Goal: Task Accomplishment & Management: Complete application form

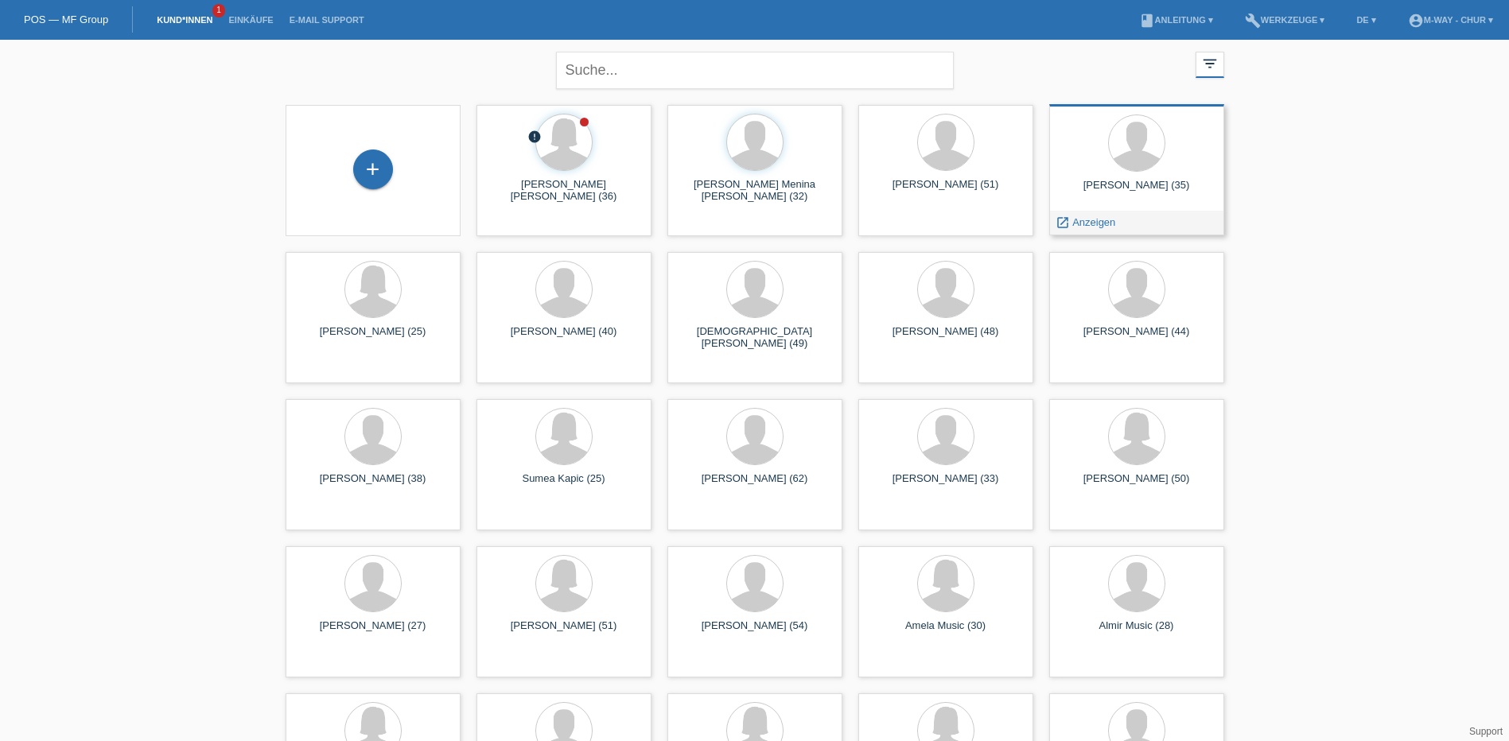
click at [1142, 188] on div "Toni Matzohl (35)" at bounding box center [1137, 191] width 150 height 25
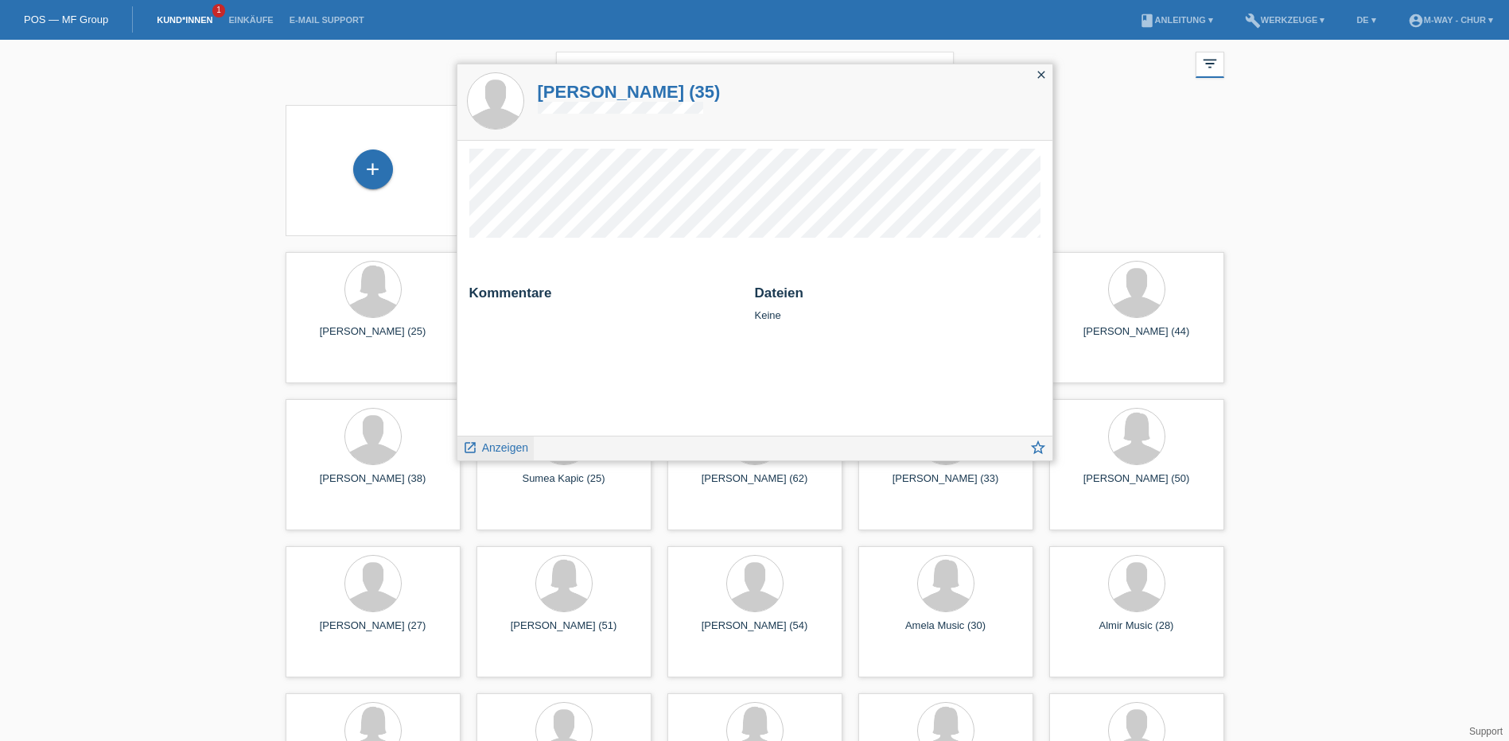
click at [500, 450] on span "Anzeigen" at bounding box center [505, 447] width 46 height 13
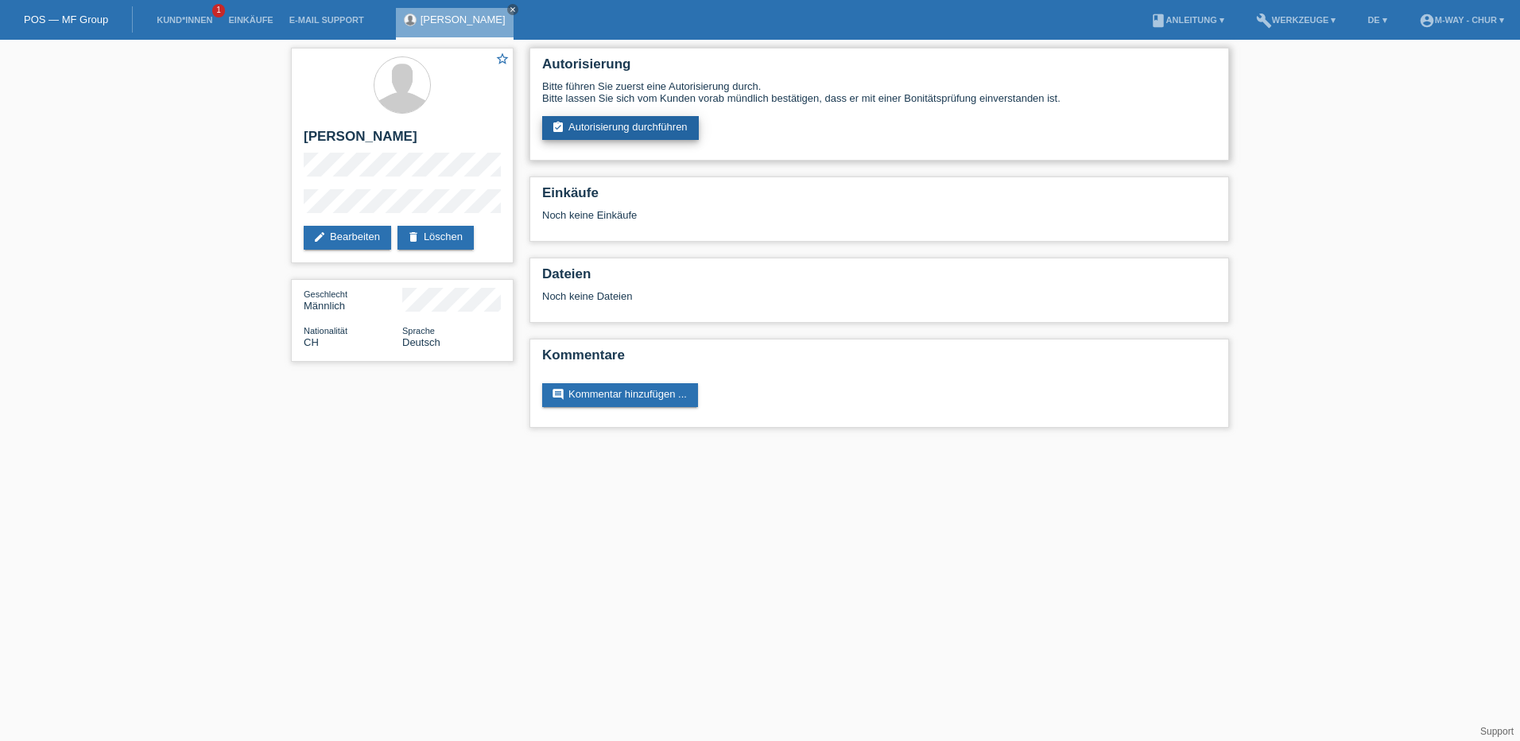
click at [647, 128] on link "assignment_turned_in Autorisierung durchführen" at bounding box center [620, 128] width 157 height 24
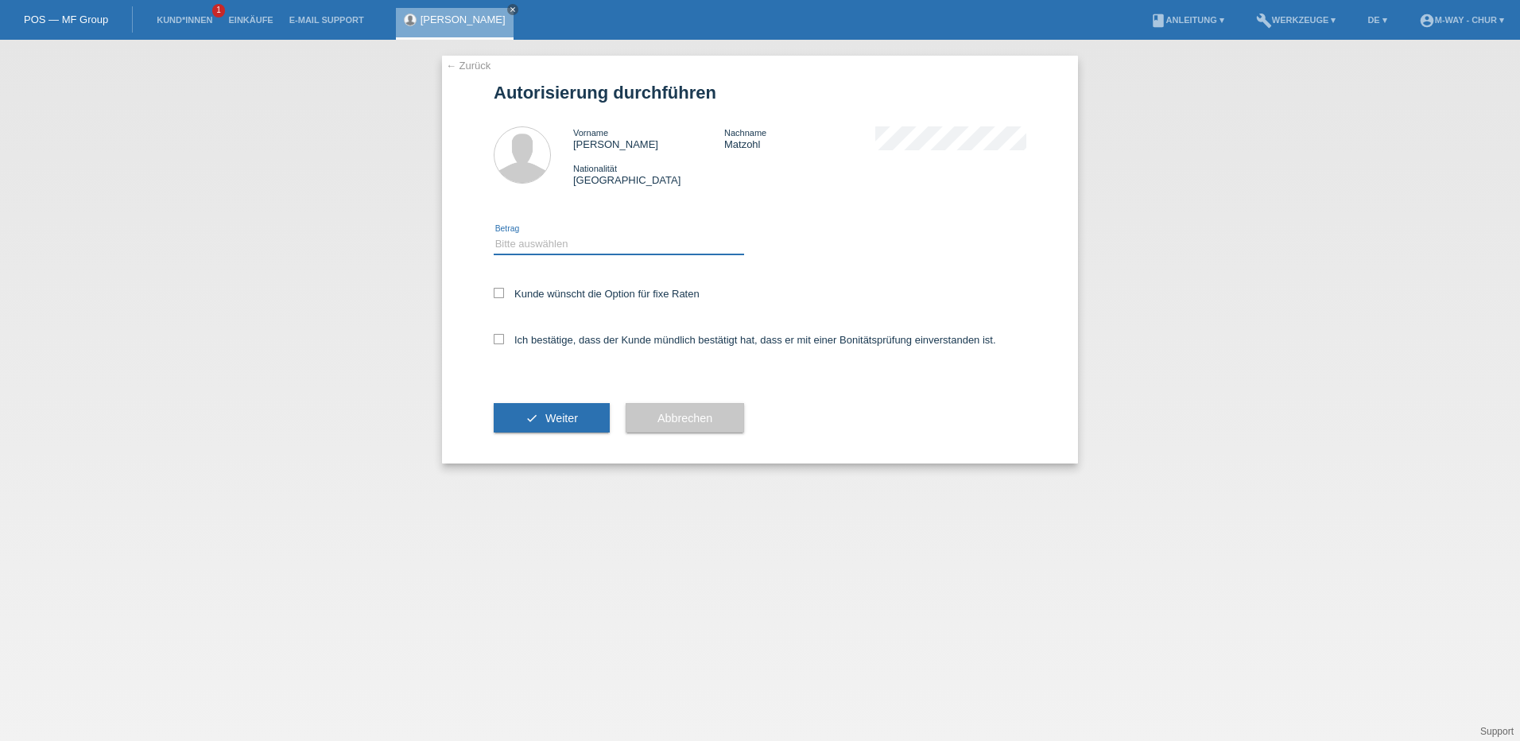
click at [547, 238] on select "Bitte auswählen CHF 1.00 - CHF 499.00 CHF 500.00 - CHF 1'999.00 CHF 2'000.00 - …" at bounding box center [619, 244] width 250 height 19
select select "3"
click at [494, 235] on select "Bitte auswählen CHF 1.00 - CHF 499.00 CHF 500.00 - CHF 1'999.00 CHF 2'000.00 - …" at bounding box center [619, 244] width 250 height 19
click at [500, 293] on icon at bounding box center [499, 293] width 10 height 10
click at [500, 293] on input "Kunde wünscht die Option für fixe Raten" at bounding box center [499, 293] width 10 height 10
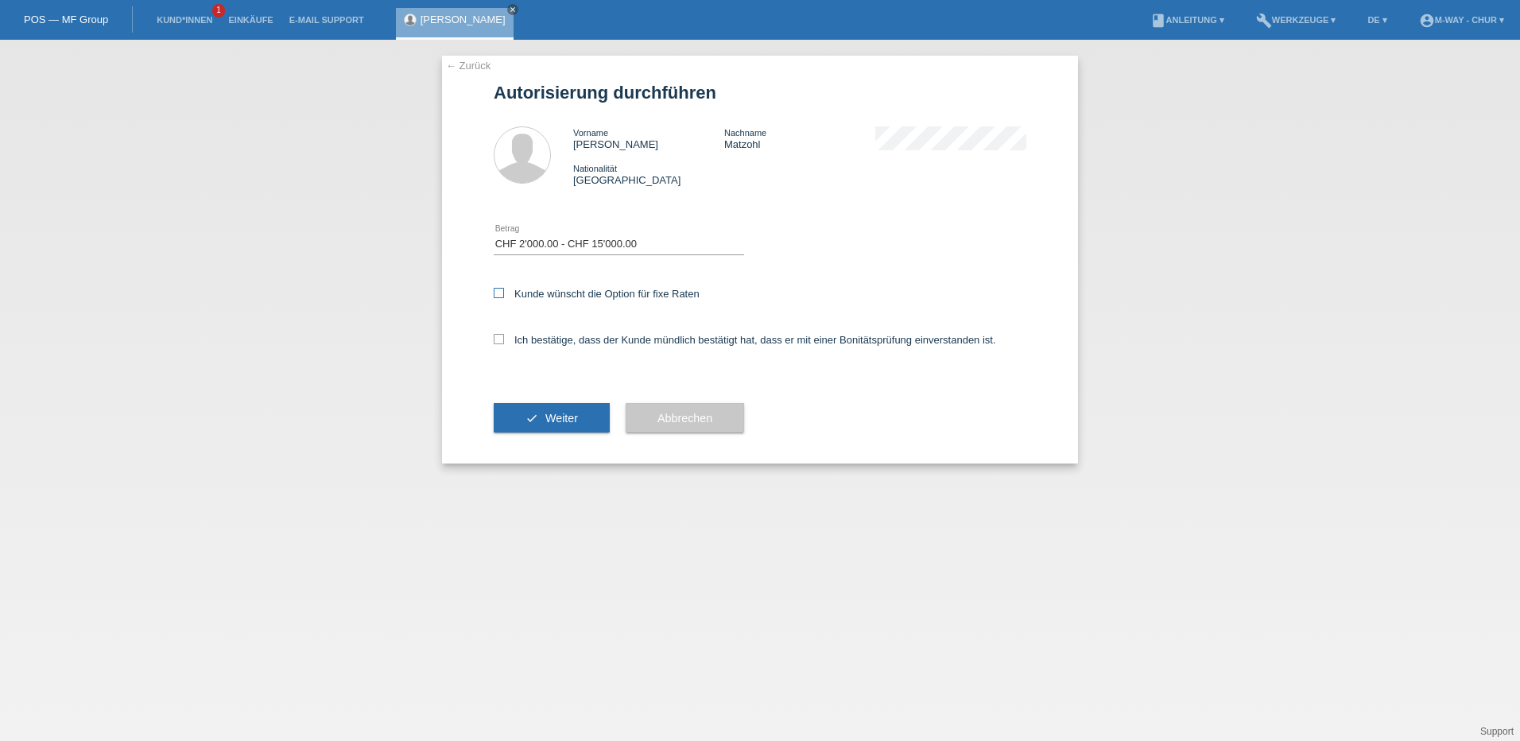
checkbox input "true"
click at [499, 337] on icon at bounding box center [499, 339] width 10 height 10
click at [499, 337] on input "Ich bestätige, dass der Kunde mündlich bestätigt hat, dass er mit einer Bonität…" at bounding box center [499, 339] width 10 height 10
checkbox input "true"
click at [557, 417] on span "Weiter" at bounding box center [562, 418] width 33 height 13
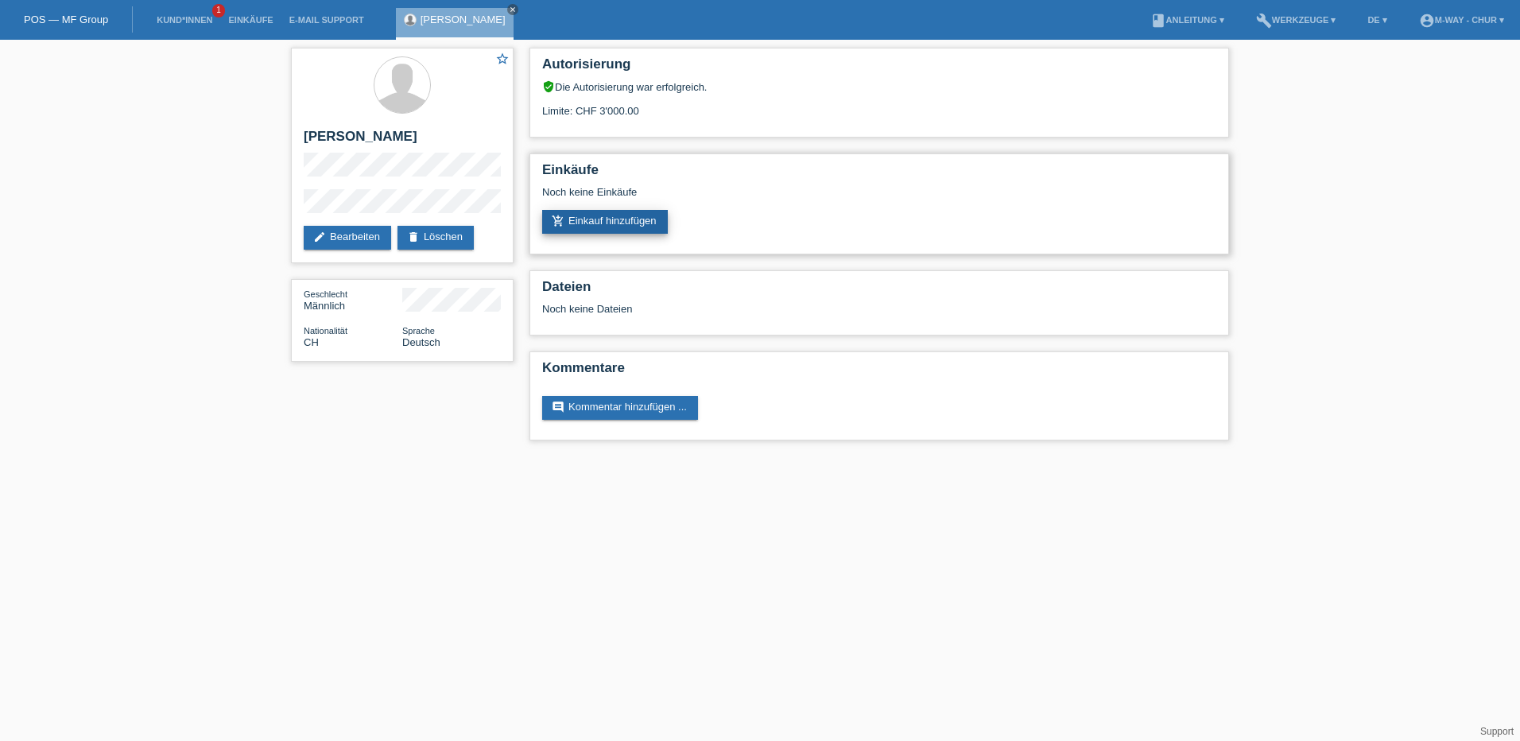
click at [633, 223] on link "add_shopping_cart Einkauf hinzufügen" at bounding box center [605, 222] width 126 height 24
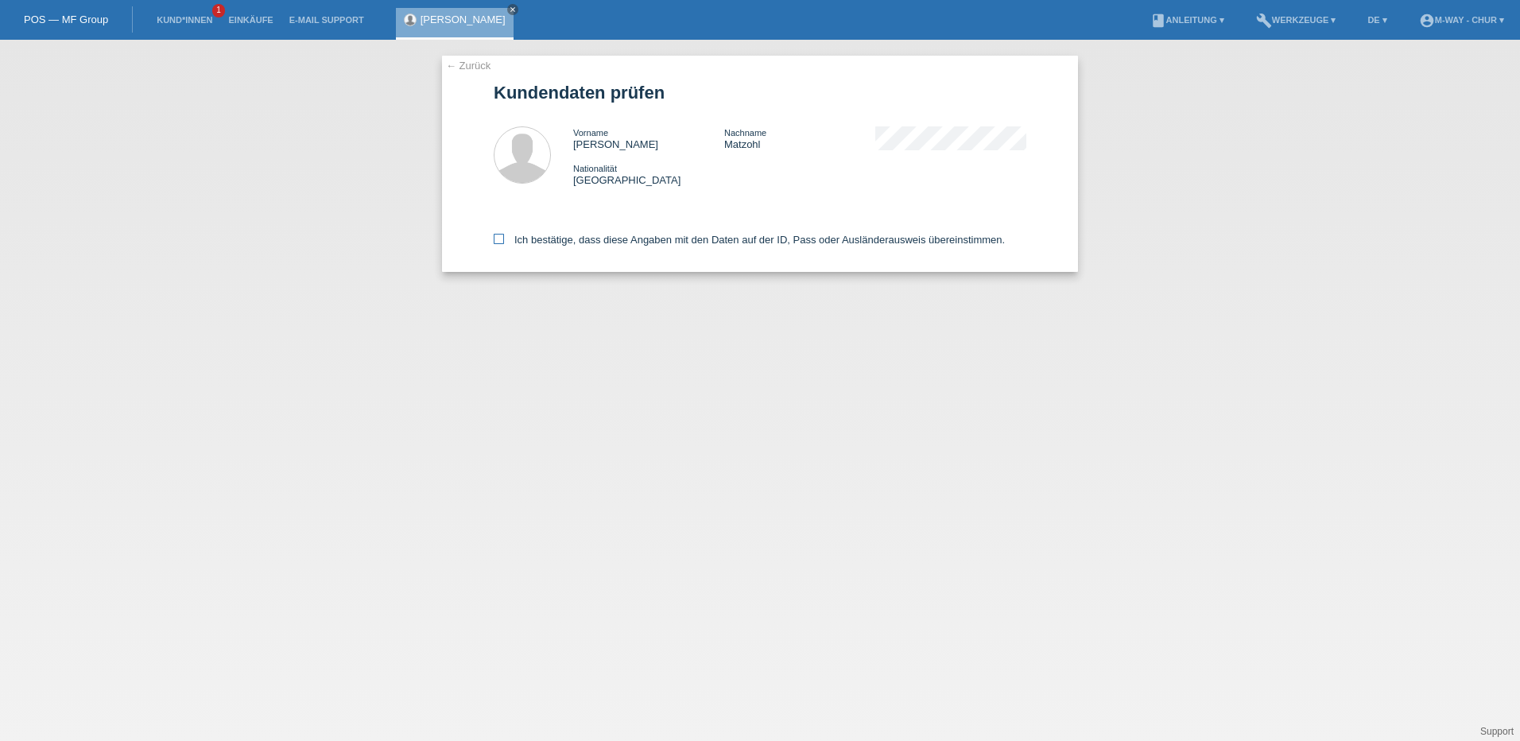
click at [500, 239] on icon at bounding box center [499, 239] width 10 height 10
click at [500, 239] on input "Ich bestätige, dass diese Angaben mit den Daten auf der ID, Pass oder Ausländer…" at bounding box center [499, 239] width 10 height 10
checkbox input "true"
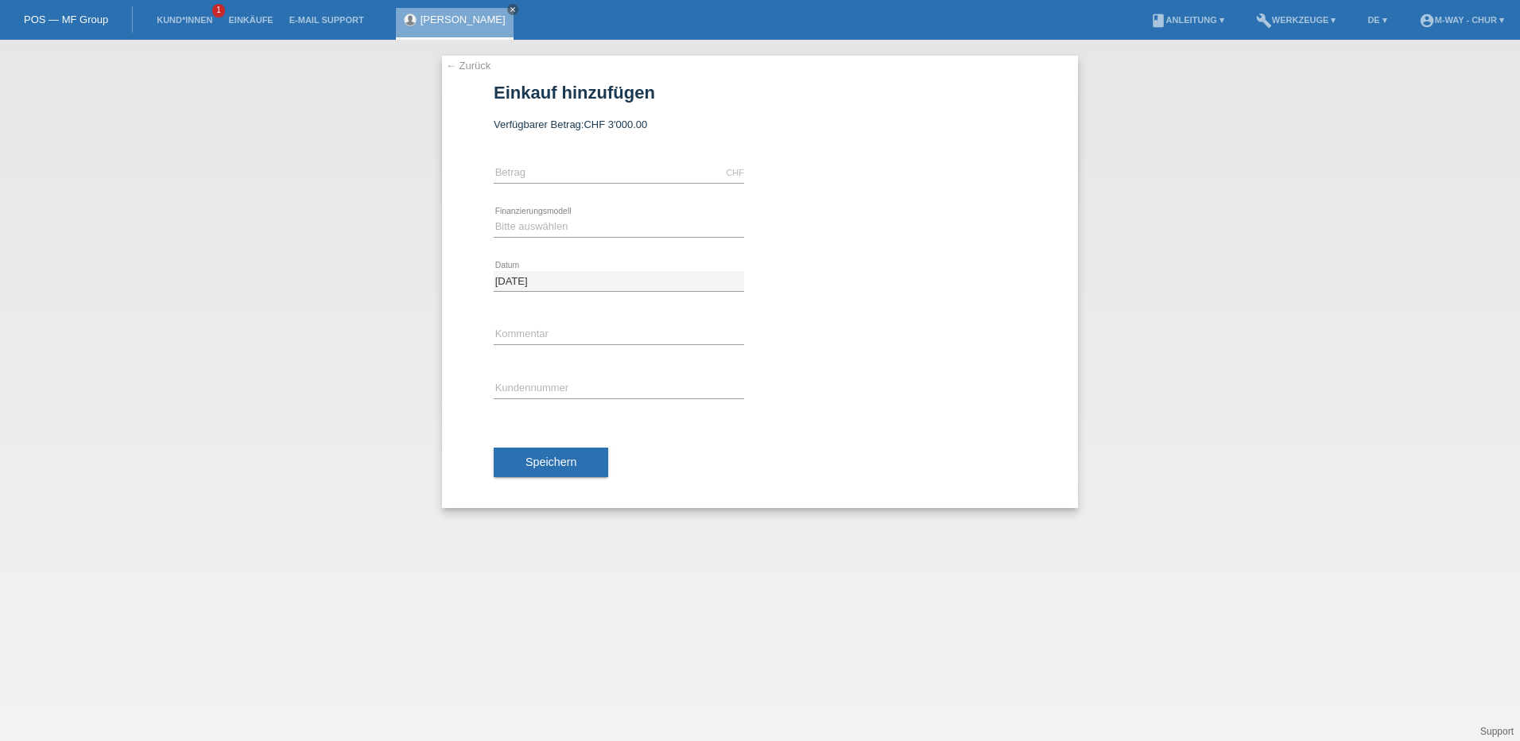
click at [583, 162] on div "CHF error [GEOGRAPHIC_DATA]" at bounding box center [619, 173] width 250 height 54
click at [572, 170] on input "text" at bounding box center [619, 173] width 250 height 20
type input "2999.20"
click at [532, 226] on select "Bitte auswählen Fixe Raten Kauf auf Rechnung mit Teilzahlungsoption" at bounding box center [619, 226] width 250 height 19
select select "77"
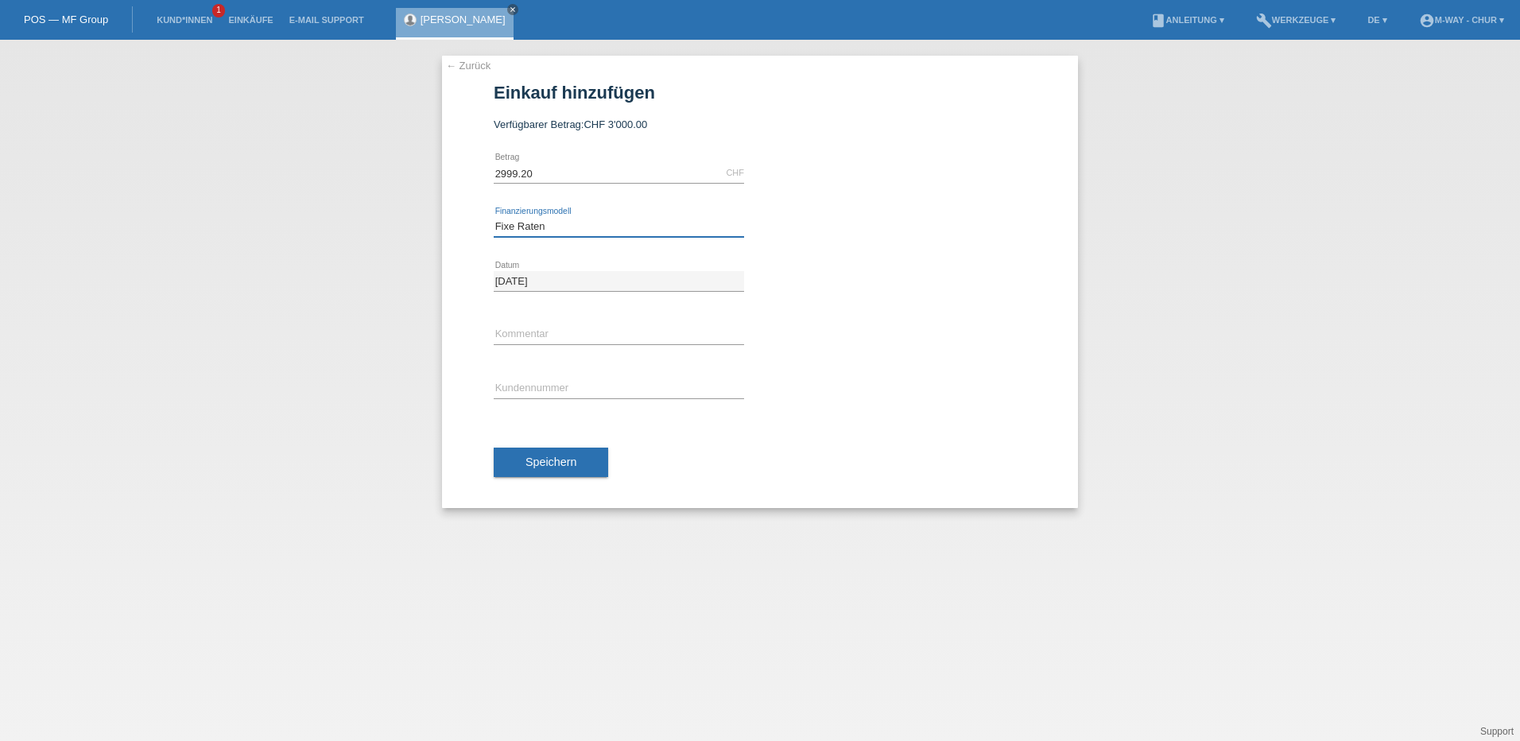
click at [494, 217] on select "Bitte auswählen Fixe Raten Kauf auf Rechnung mit Teilzahlungsoption" at bounding box center [619, 226] width 250 height 19
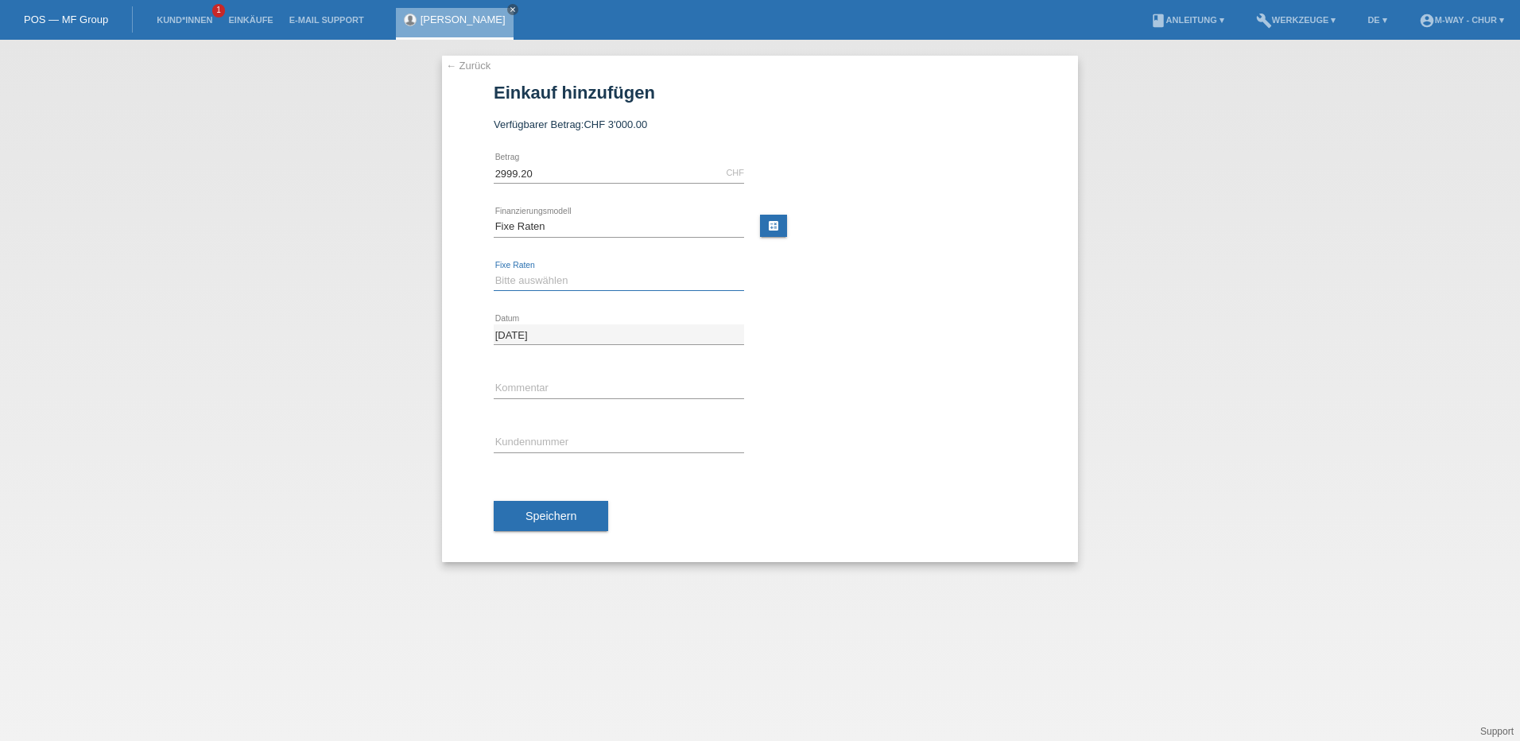
click at [526, 283] on select "Bitte auswählen 4 Raten 5 Raten 6 Raten 7 Raten 8 Raten 9 Raten 10 Raten 11 Rat…" at bounding box center [619, 280] width 250 height 19
select select "172"
click at [494, 271] on select "Bitte auswählen 4 Raten 5 Raten 6 Raten 7 Raten 8 Raten 9 Raten 10 Raten 11 Rat…" at bounding box center [619, 280] width 250 height 19
click at [551, 390] on input "text" at bounding box center [619, 389] width 250 height 20
type input "Beleg 30734"
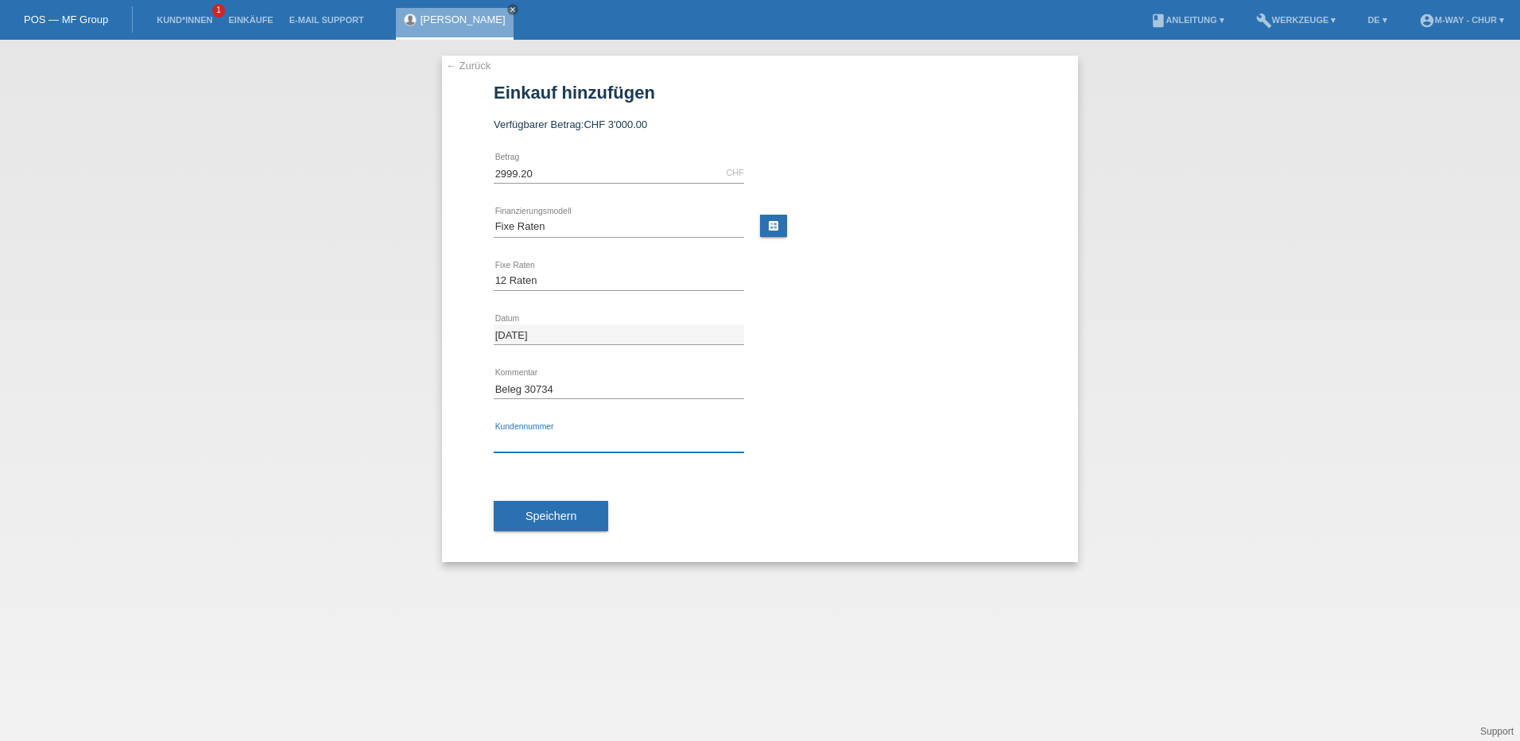
click at [534, 442] on input "text" at bounding box center [619, 443] width 250 height 20
type input "K173080"
click at [555, 519] on span "Speichern" at bounding box center [551, 516] width 51 height 13
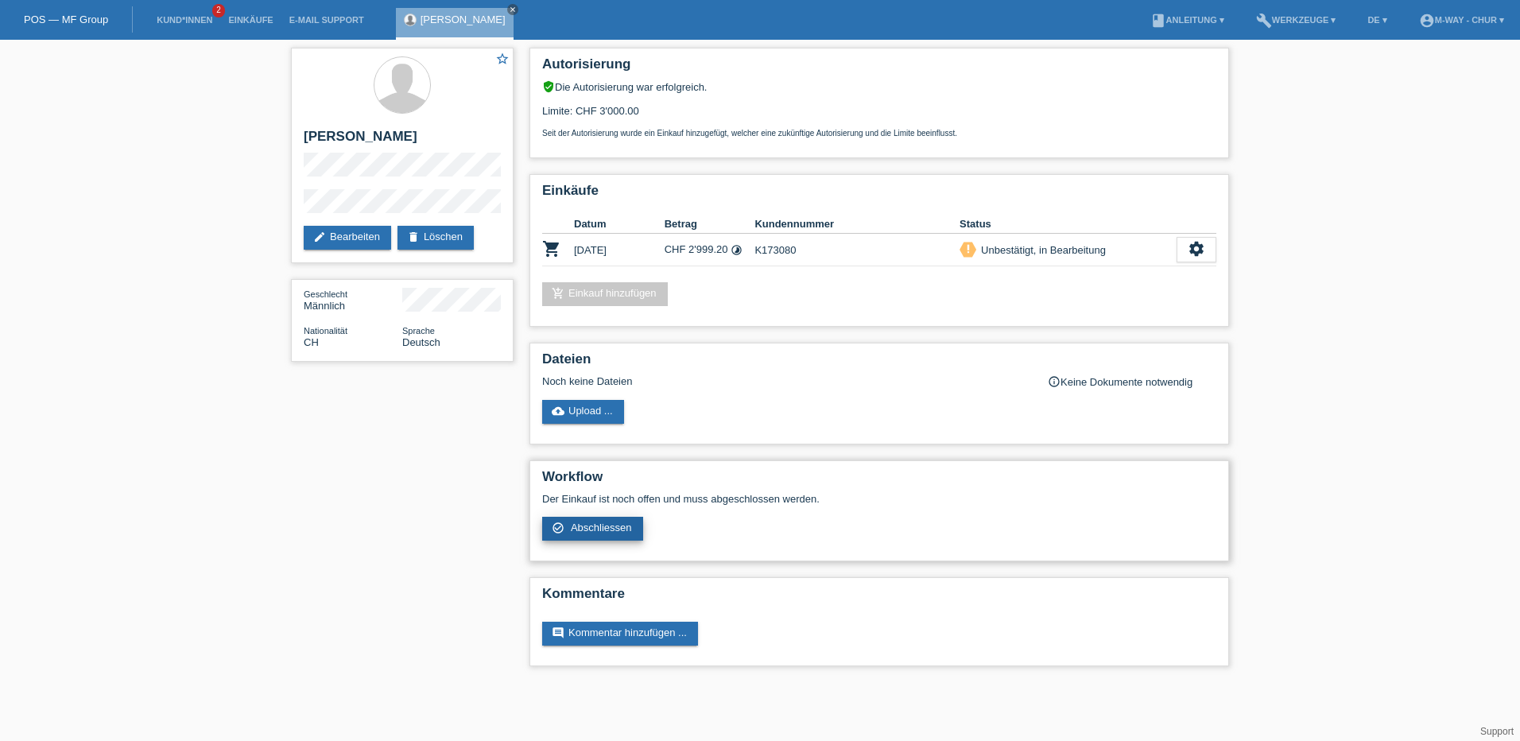
click at [615, 530] on span "Abschliessen" at bounding box center [601, 528] width 61 height 12
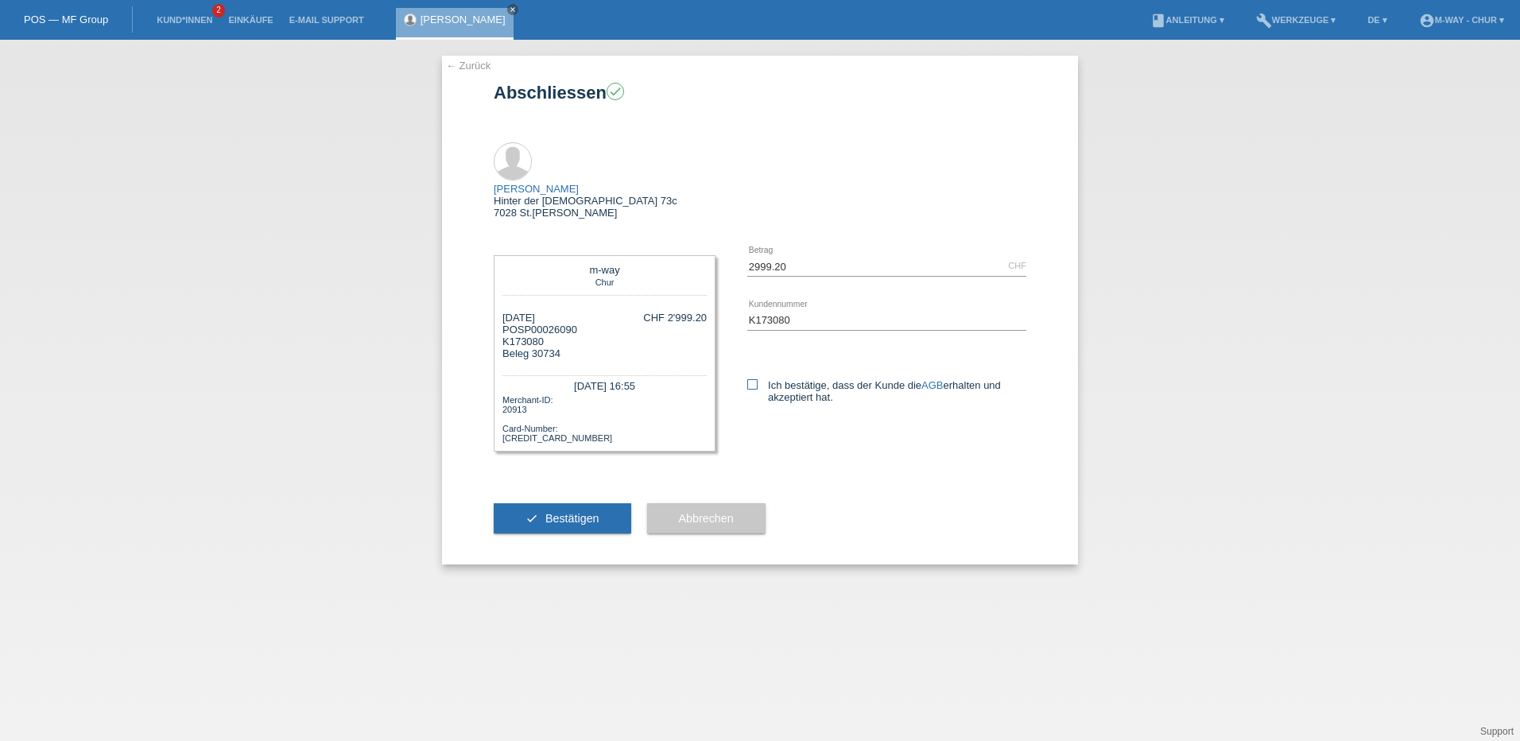
click at [753, 379] on icon at bounding box center [753, 384] width 10 height 10
click at [753, 379] on input "Ich bestätige, dass der Kunde die AGB erhalten und akzeptiert hat." at bounding box center [753, 384] width 10 height 10
checkbox input "true"
click at [596, 503] on button "check Bestätigen" at bounding box center [563, 518] width 138 height 30
